Goal: Transaction & Acquisition: Purchase product/service

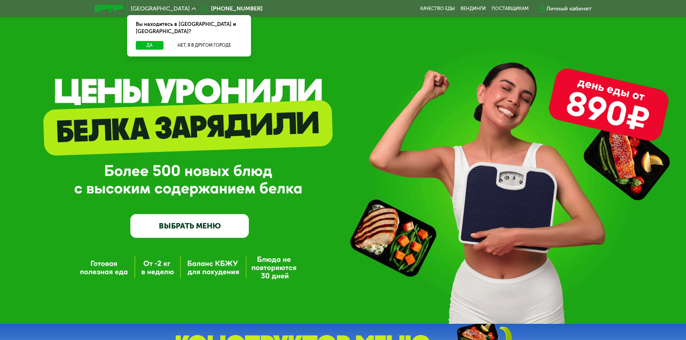
click at [213, 229] on link "ВЫБРАТЬ МЕНЮ" at bounding box center [189, 226] width 118 height 24
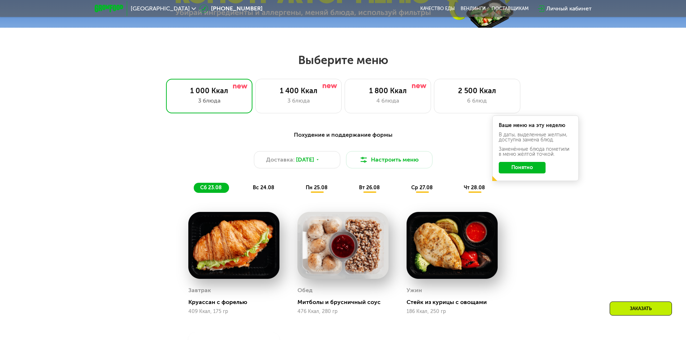
scroll to position [353, 0]
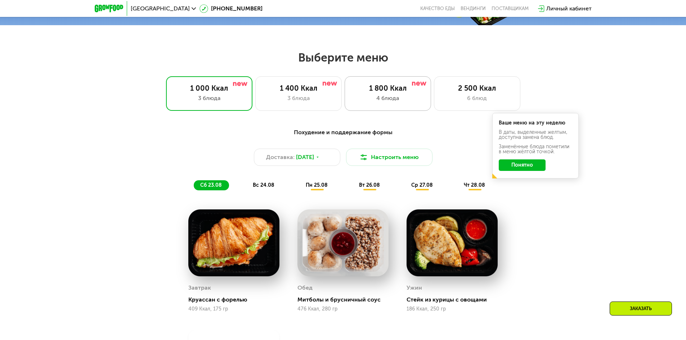
click at [434, 107] on div "1 800 Ккал 4 блюда" at bounding box center [477, 93] width 86 height 35
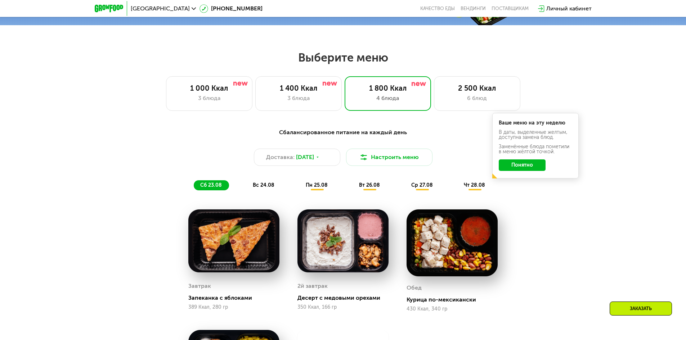
click at [526, 195] on div "Сбалансированное питание на каждый день Доставка: [DATE] Настроить меню сб 23.0…" at bounding box center [343, 159] width 435 height 71
click at [527, 169] on button "Понятно" at bounding box center [522, 166] width 47 height 12
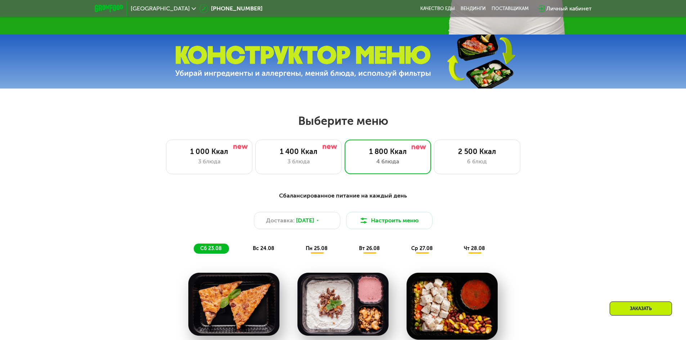
scroll to position [317, 0]
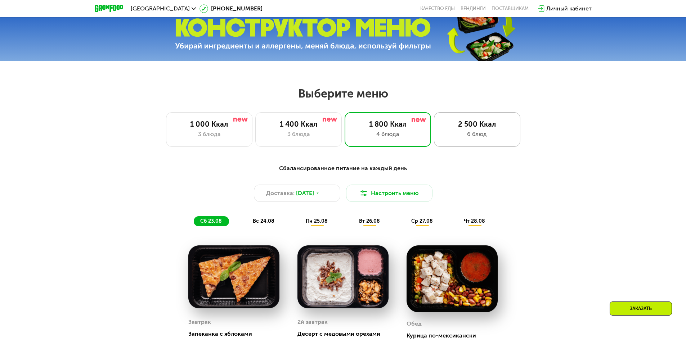
click at [474, 127] on div "2 500 Ккал" at bounding box center [477, 124] width 71 height 9
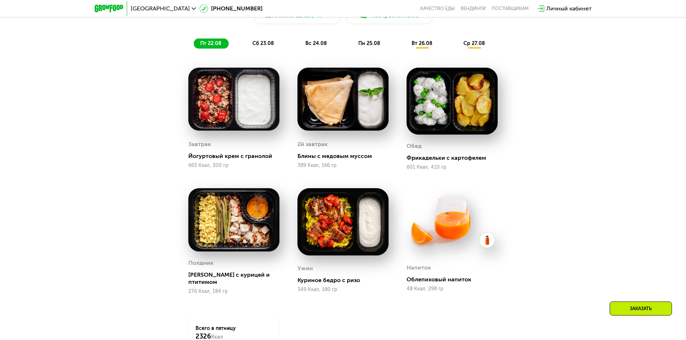
scroll to position [461, 0]
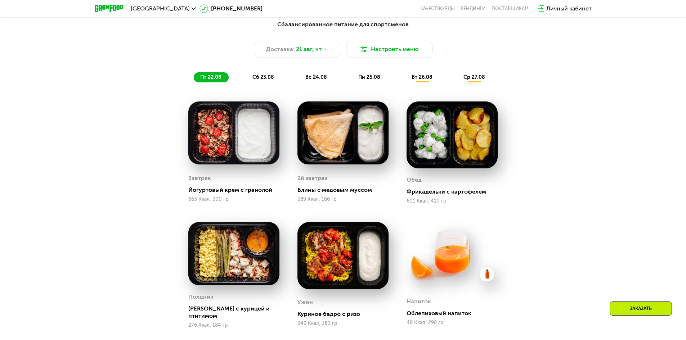
click at [422, 80] on span "вт 26.08" at bounding box center [422, 77] width 21 height 6
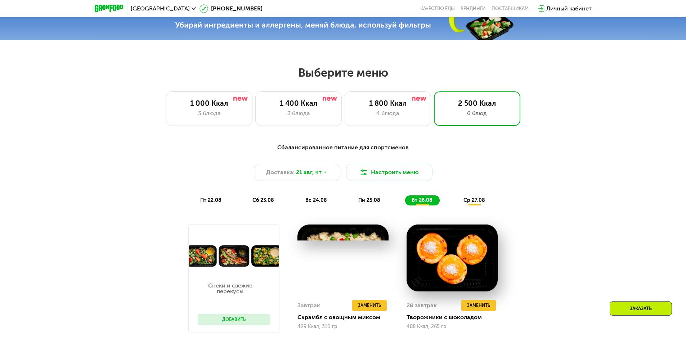
scroll to position [317, 0]
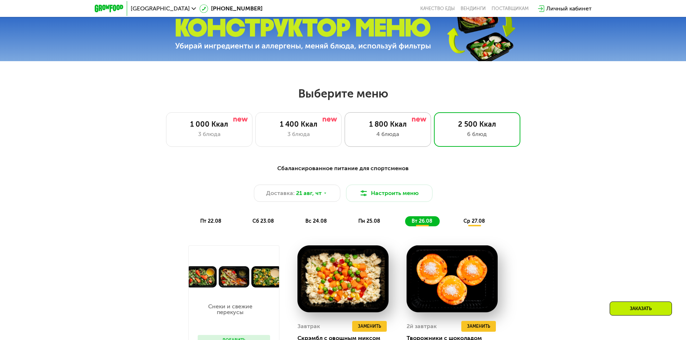
click at [380, 129] on div "1 800 Ккал" at bounding box center [387, 124] width 71 height 9
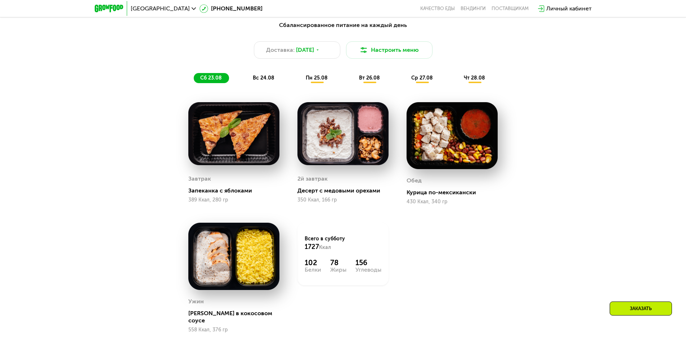
scroll to position [461, 0]
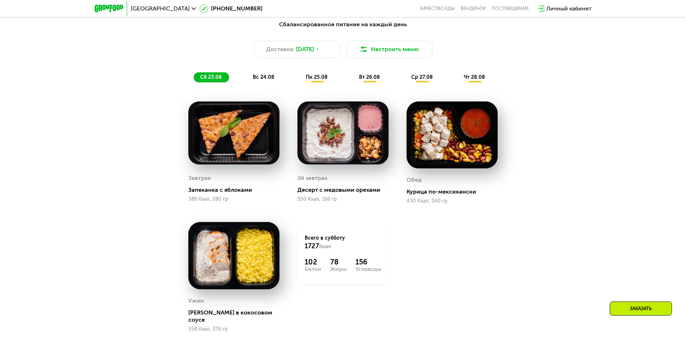
click at [268, 80] on span "вс 24.08" at bounding box center [264, 77] width 22 height 6
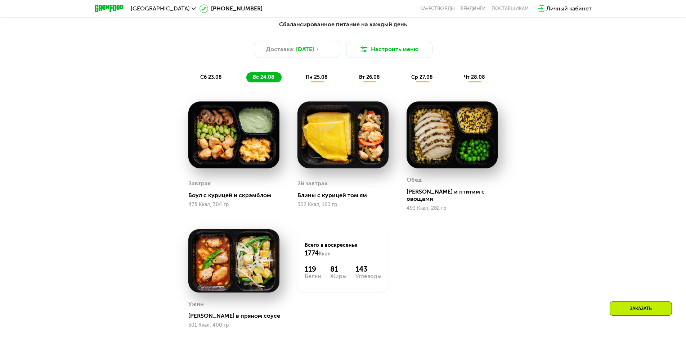
click at [315, 80] on span "пн 25.08" at bounding box center [317, 77] width 22 height 6
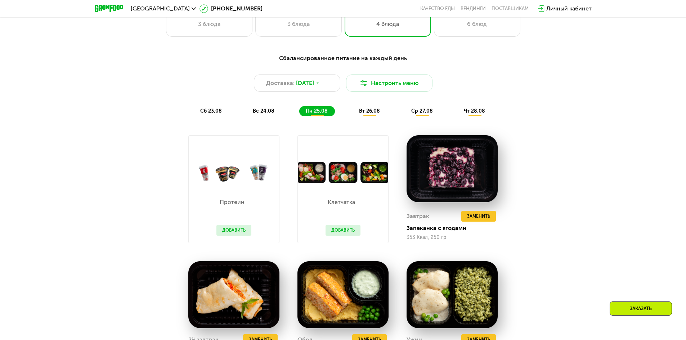
scroll to position [533, 0]
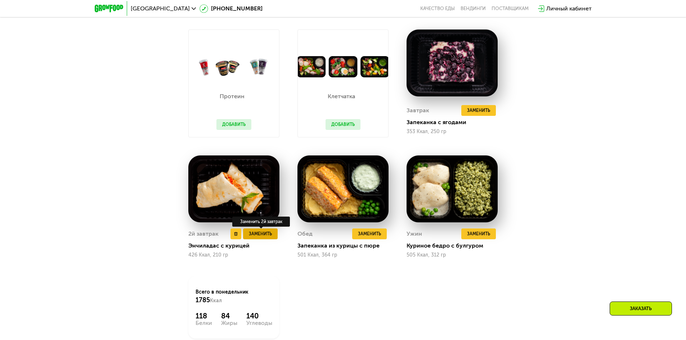
click at [264, 236] on span "Заменить" at bounding box center [260, 233] width 23 height 7
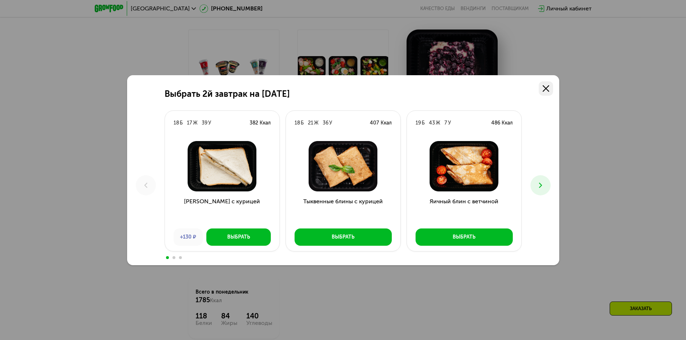
click at [543, 88] on icon at bounding box center [546, 88] width 6 height 6
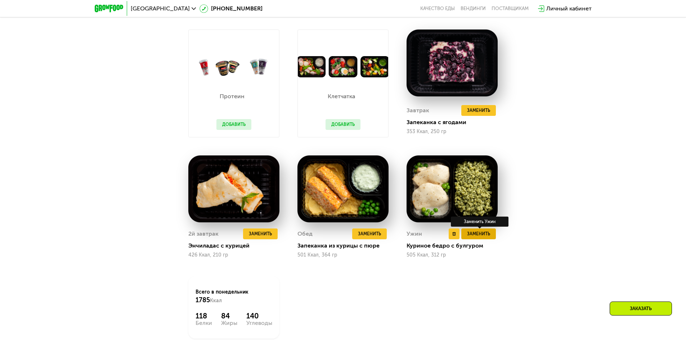
click at [478, 236] on span "Заменить" at bounding box center [478, 233] width 23 height 7
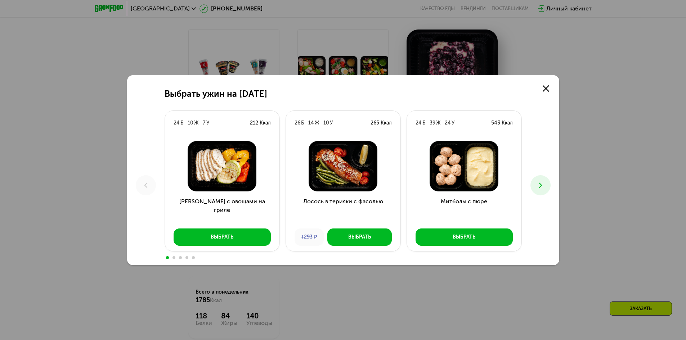
click at [540, 182] on icon at bounding box center [540, 185] width 9 height 9
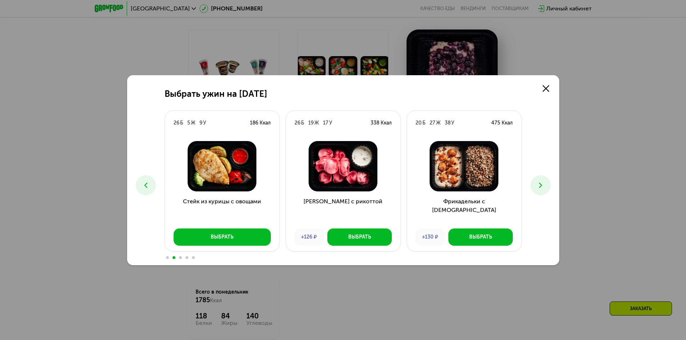
click at [540, 182] on icon at bounding box center [540, 185] width 9 height 9
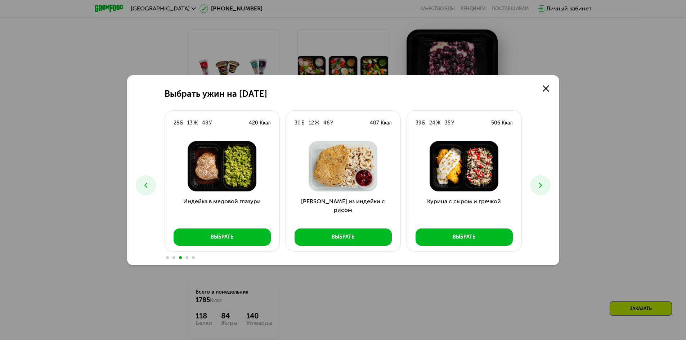
click at [540, 182] on icon at bounding box center [540, 185] width 9 height 9
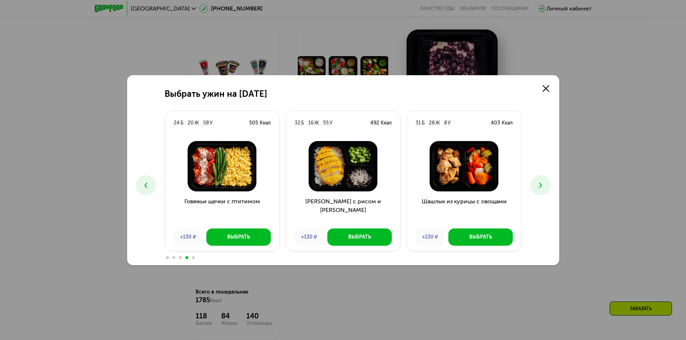
click at [540, 182] on icon at bounding box center [540, 185] width 9 height 9
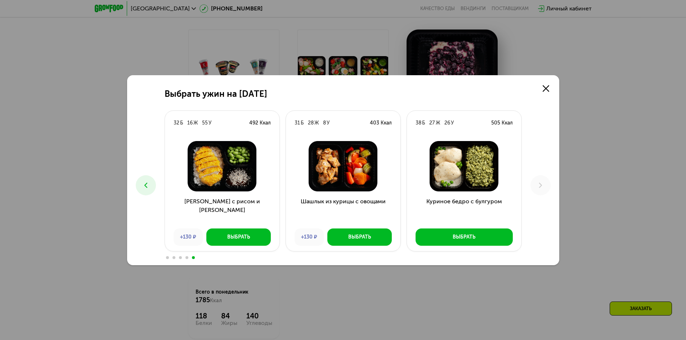
click at [145, 184] on icon at bounding box center [146, 185] width 9 height 9
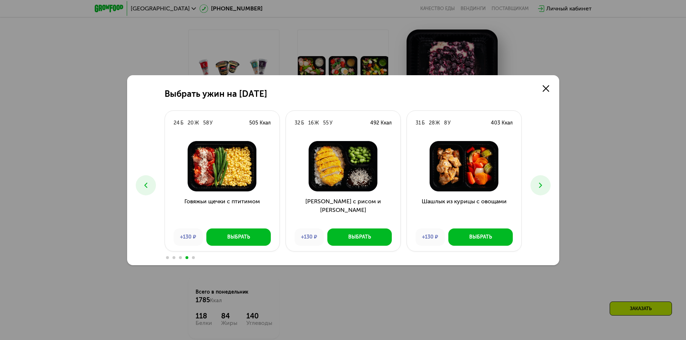
click at [145, 184] on icon at bounding box center [146, 185] width 9 height 9
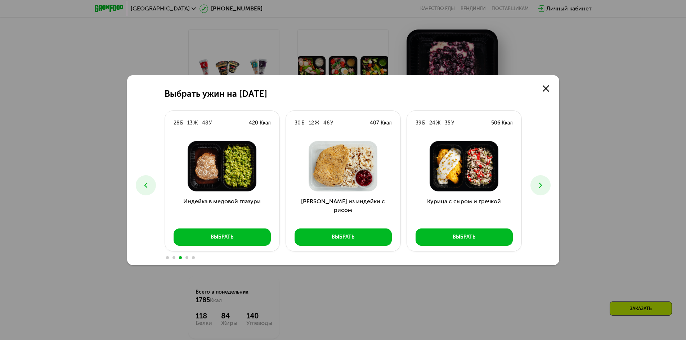
click at [145, 184] on use at bounding box center [145, 185] width 3 height 5
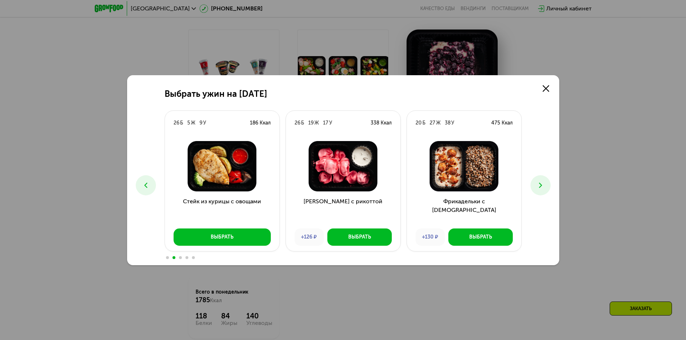
click at [145, 184] on use at bounding box center [145, 185] width 3 height 5
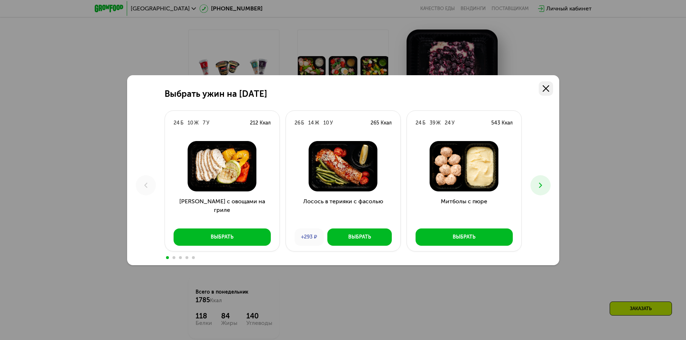
click at [543, 86] on use at bounding box center [546, 88] width 6 height 6
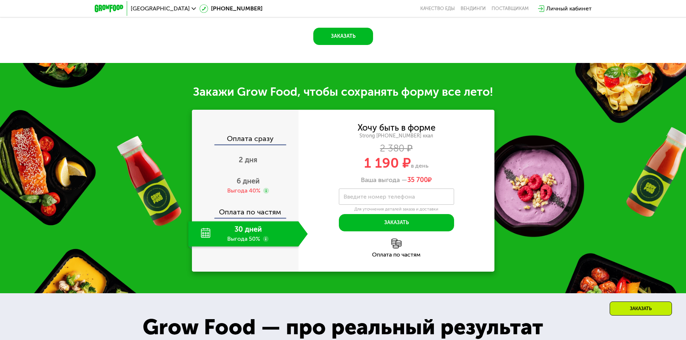
scroll to position [857, 0]
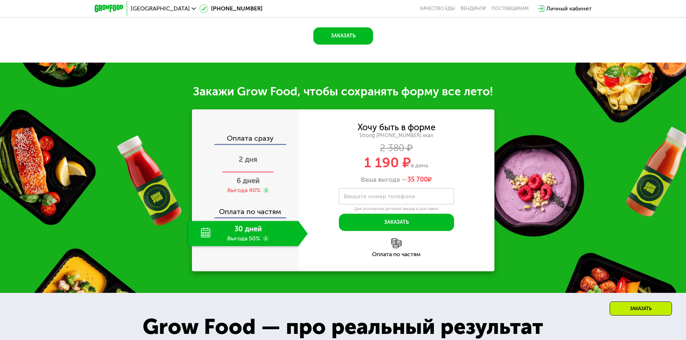
click at [257, 162] on span "2 дня" at bounding box center [248, 159] width 19 height 9
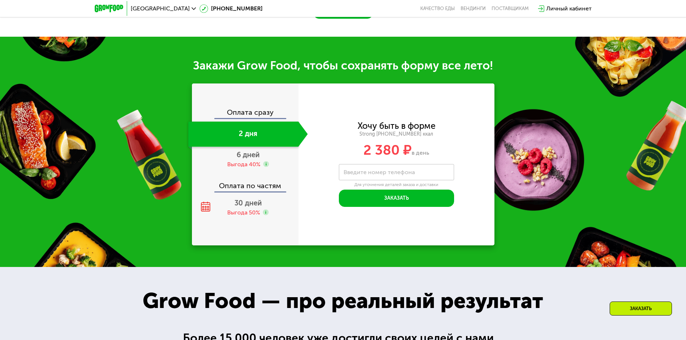
scroll to position [771, 0]
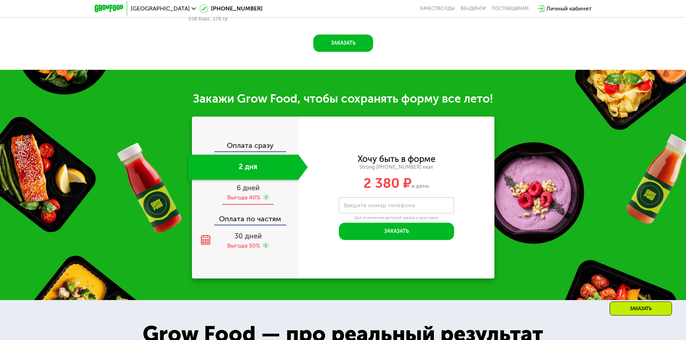
click at [243, 185] on span "6 дней" at bounding box center [248, 188] width 23 height 9
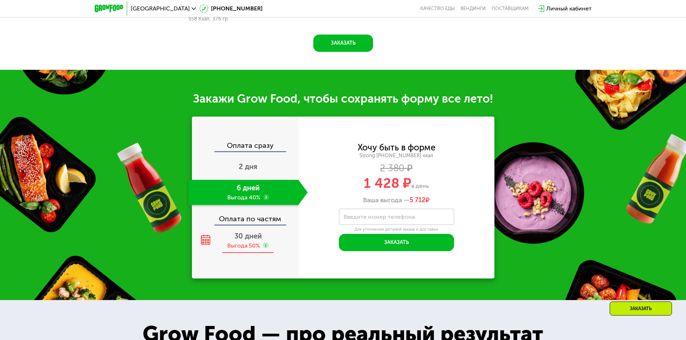
click at [245, 242] on div "Выгода 50%" at bounding box center [243, 246] width 33 height 8
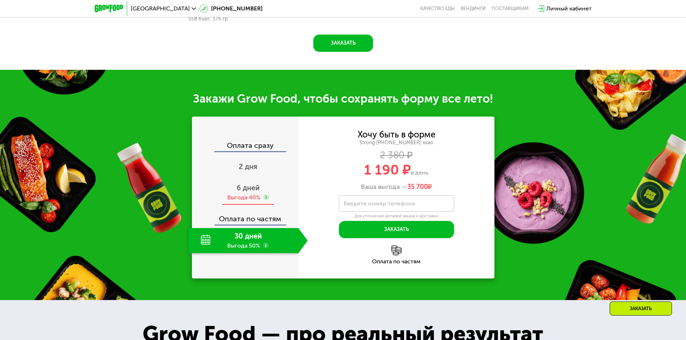
click at [250, 188] on div "6 дней Выгода 40%" at bounding box center [248, 192] width 120 height 25
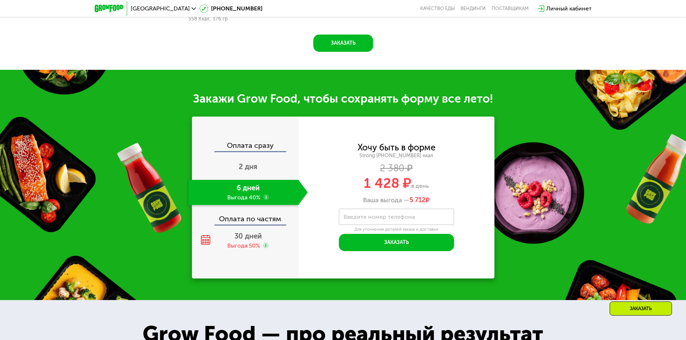
click at [265, 194] on use at bounding box center [266, 197] width 6 height 6
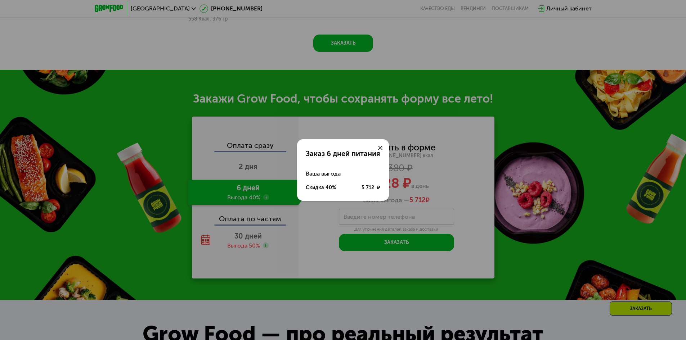
click at [380, 147] on icon at bounding box center [380, 148] width 4 height 4
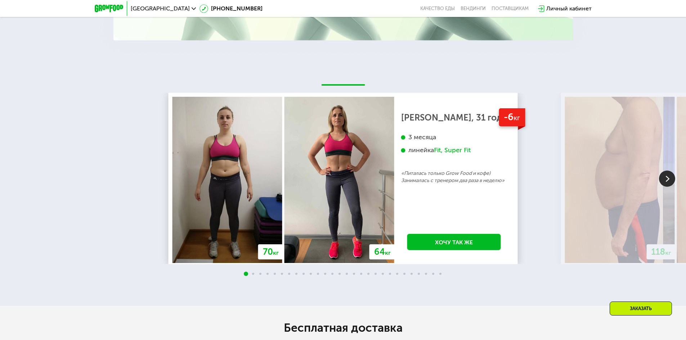
scroll to position [1384, 0]
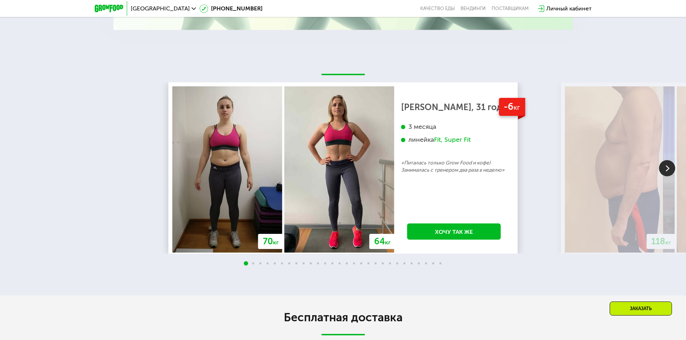
click at [666, 163] on img at bounding box center [667, 168] width 16 height 16
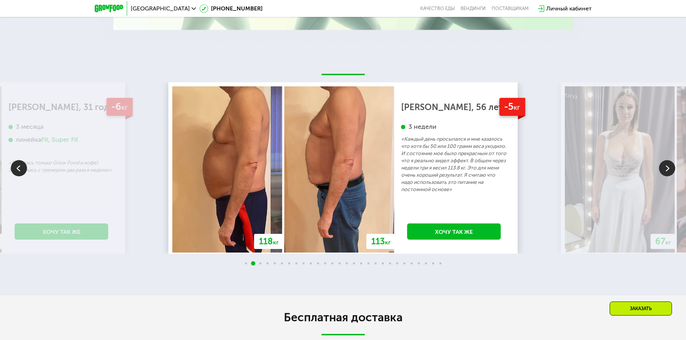
click at [666, 163] on img at bounding box center [667, 168] width 16 height 16
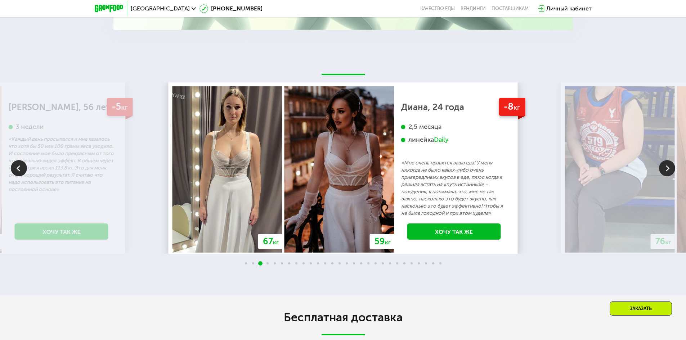
click at [666, 163] on img at bounding box center [667, 168] width 16 height 16
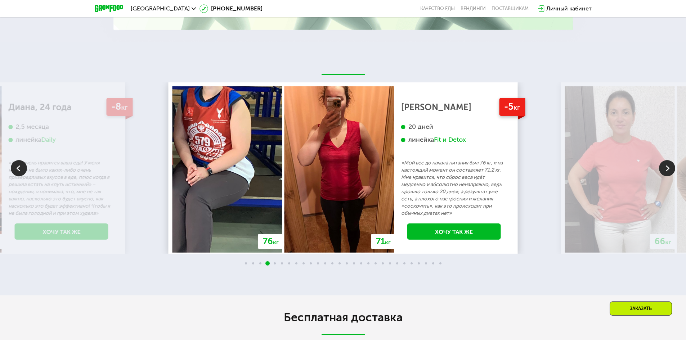
click at [666, 163] on img at bounding box center [667, 168] width 16 height 16
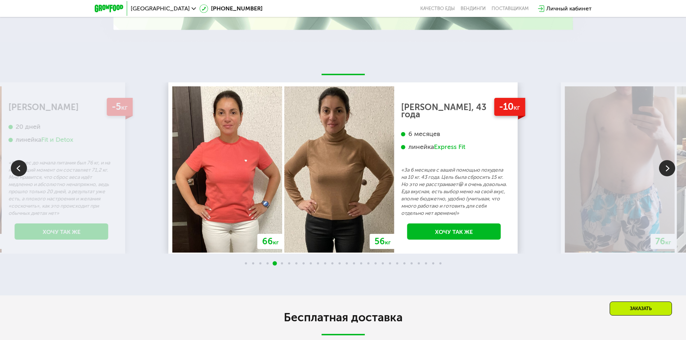
click at [666, 163] on img at bounding box center [667, 168] width 16 height 16
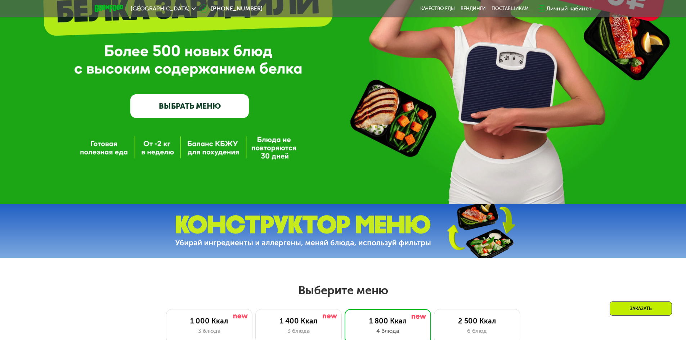
scroll to position [123, 0]
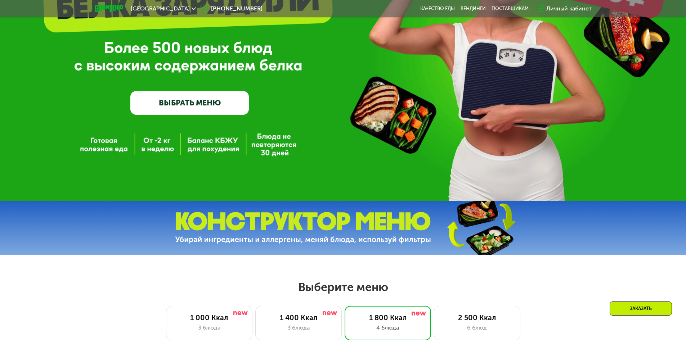
click at [408, 232] on img at bounding box center [303, 228] width 256 height 32
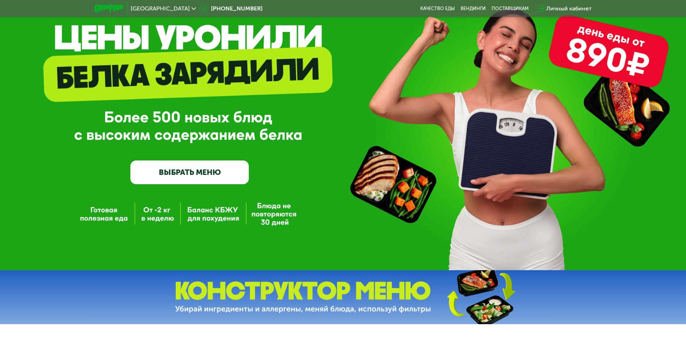
scroll to position [0, 0]
